Goal: Find specific page/section: Find specific page/section

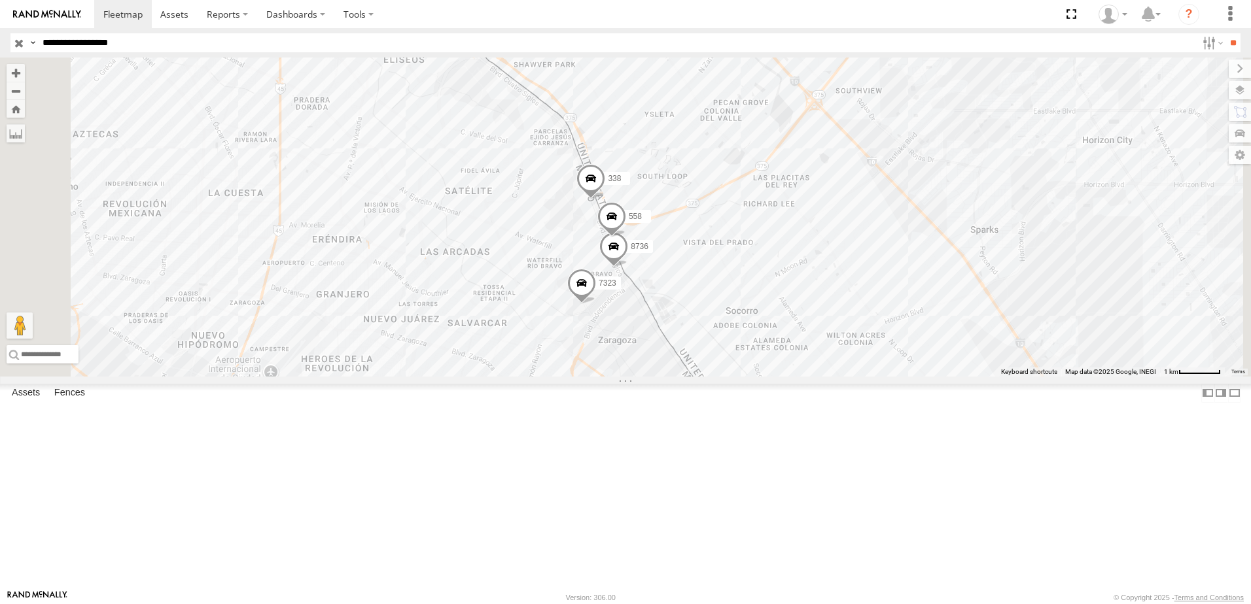
drag, startPoint x: 804, startPoint y: 406, endPoint x: 835, endPoint y: 364, distance: 52.1
click at [819, 377] on div "7323 8736 558 338" at bounding box center [625, 217] width 1251 height 319
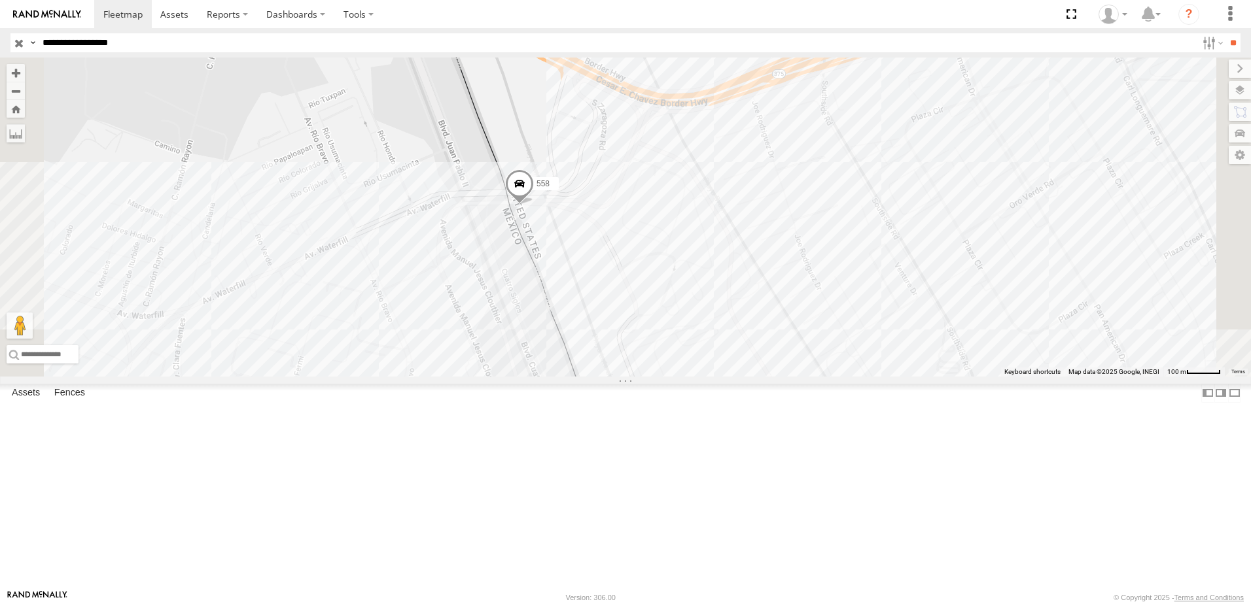
click at [698, 377] on div "8736 558 338" at bounding box center [625, 217] width 1251 height 319
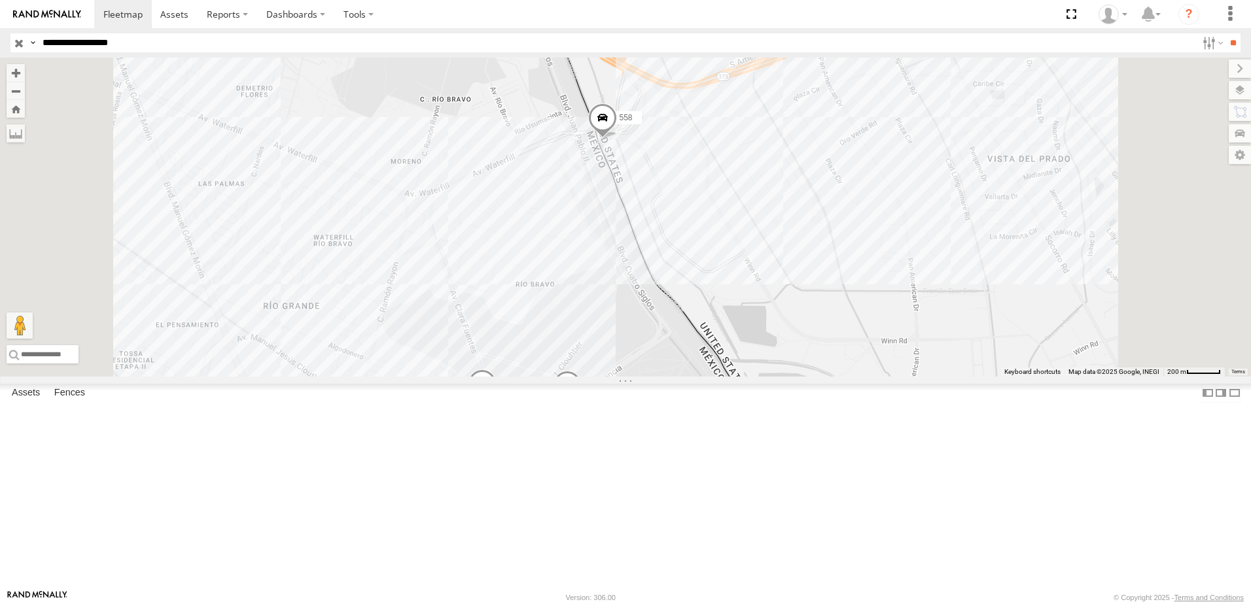
click at [811, 294] on div "8736 558 338 7323" at bounding box center [625, 217] width 1251 height 319
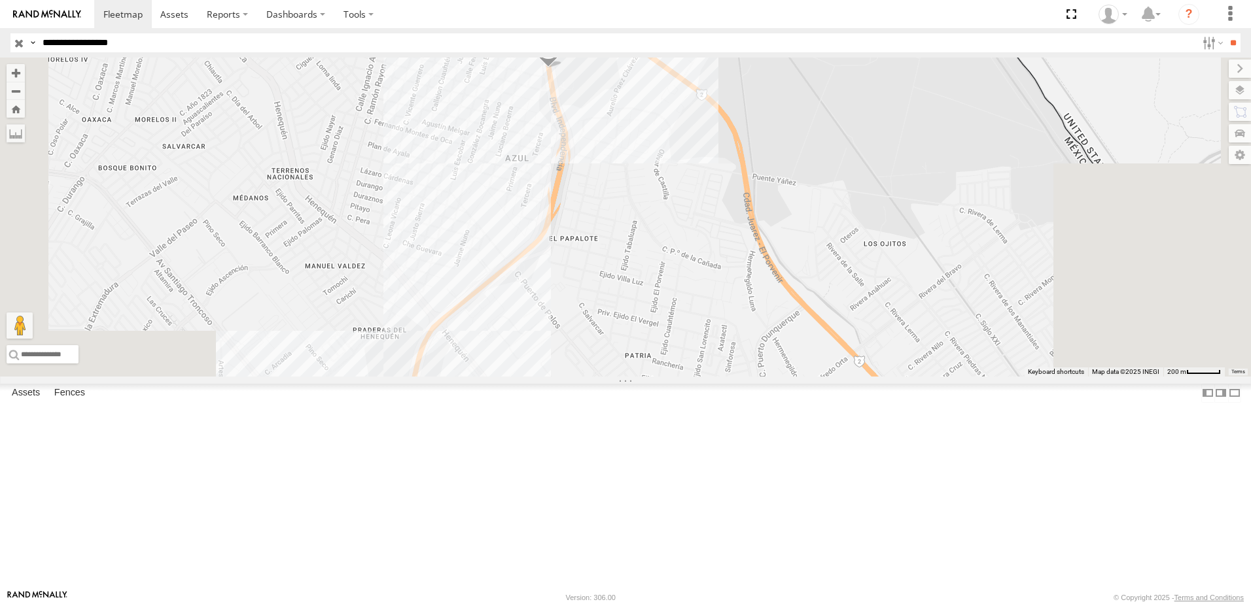
drag, startPoint x: 812, startPoint y: 412, endPoint x: 812, endPoint y: 419, distance: 7.2
click at [812, 377] on div "8736 558 338 7323" at bounding box center [625, 217] width 1251 height 319
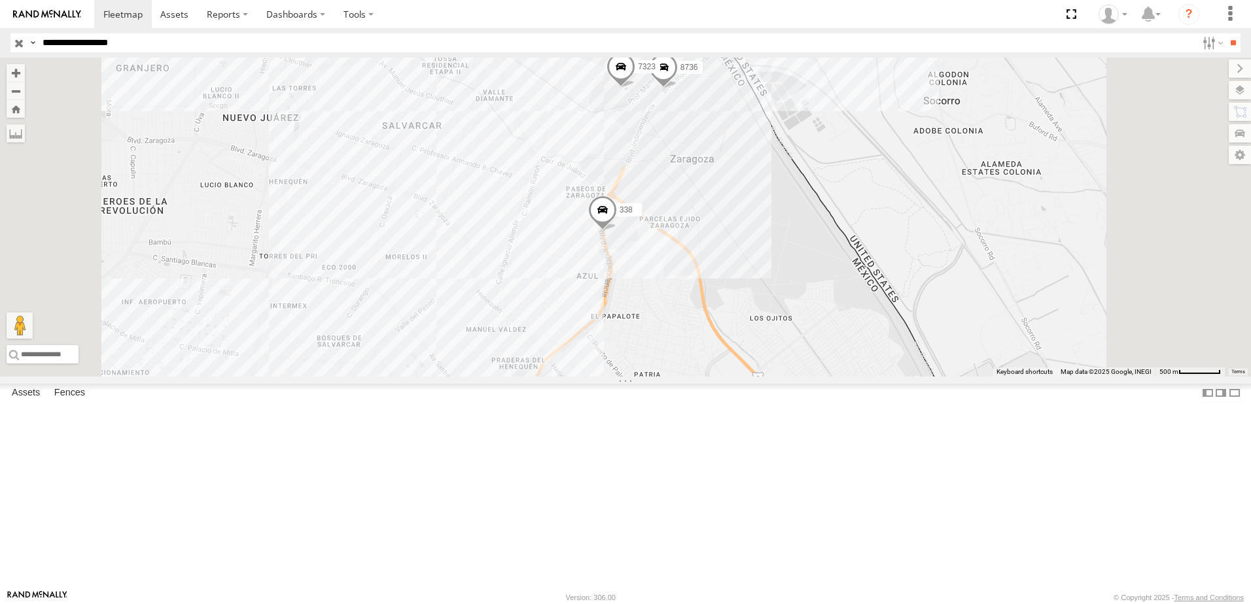
click at [0, 0] on link at bounding box center [0, 0] width 0 height 0
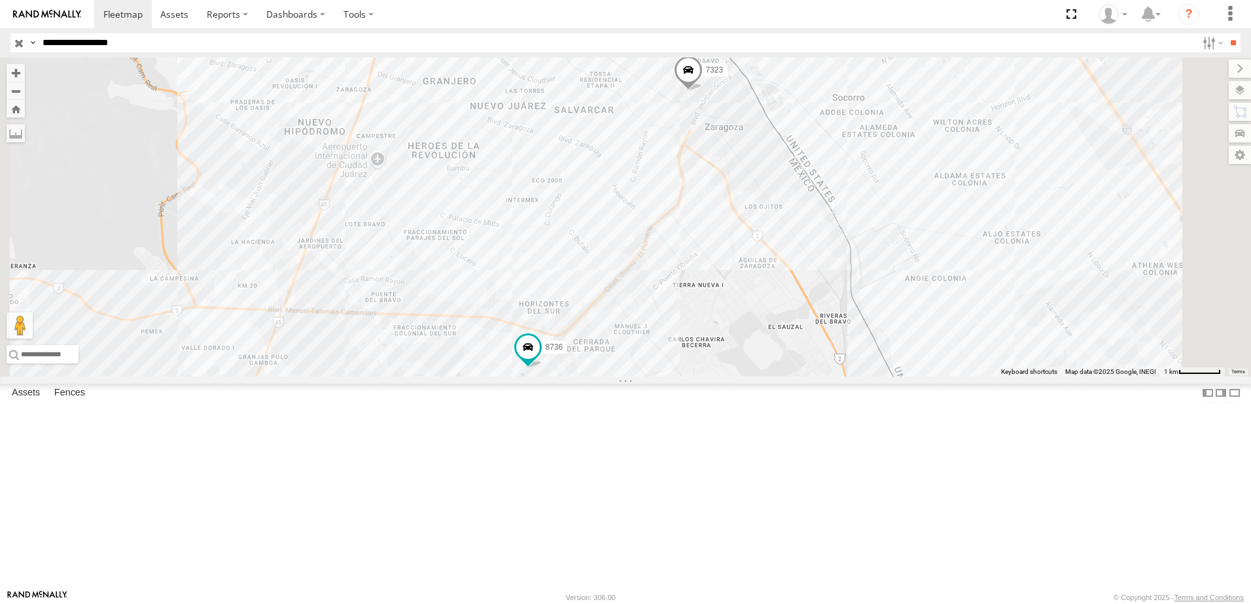
click at [808, 377] on div "7323 8736 558 338" at bounding box center [625, 217] width 1251 height 319
